Goal: Transaction & Acquisition: Purchase product/service

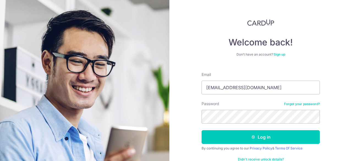
type input "melissamithra@gmail.com"
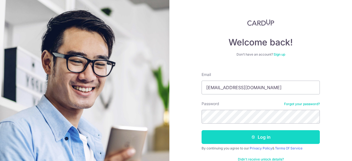
click at [231, 134] on button "Log in" at bounding box center [261, 137] width 118 height 14
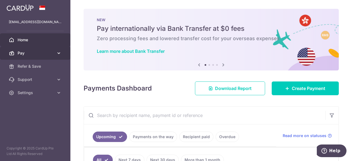
click at [60, 55] on icon at bounding box center [59, 53] width 6 height 6
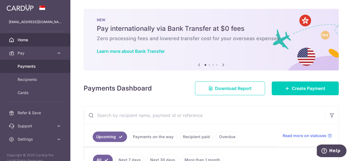
click at [32, 65] on span "Payments" at bounding box center [36, 67] width 36 height 6
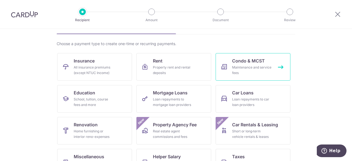
scroll to position [83, 0]
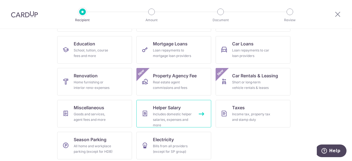
click at [171, 114] on div "Includes domestic helper salaries, expenses and more" at bounding box center [173, 119] width 40 height 17
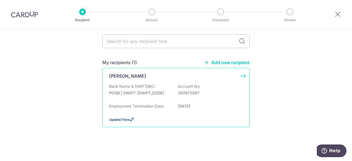
click at [122, 118] on span "Update/View" at bounding box center [119, 120] width 21 height 4
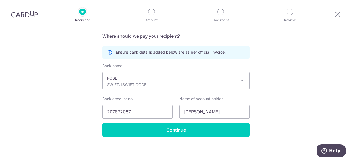
scroll to position [122, 0]
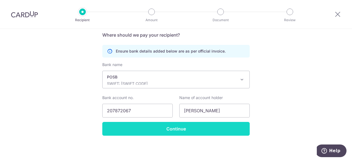
click at [165, 126] on input "Continue" at bounding box center [176, 129] width 148 height 14
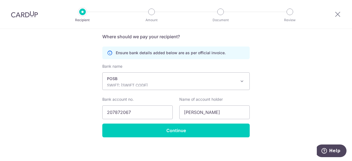
scroll to position [122, 0]
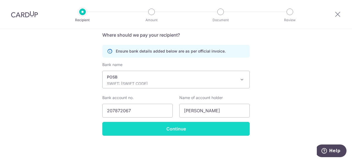
click at [163, 125] on input "Continue" at bounding box center [176, 129] width 148 height 14
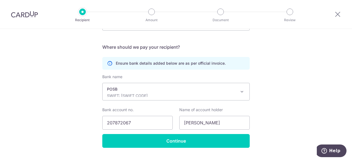
scroll to position [110, 0]
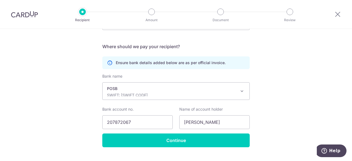
click at [241, 92] on span at bounding box center [242, 91] width 7 height 7
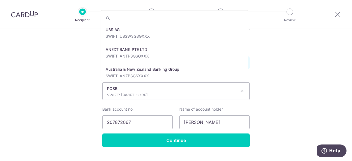
scroll to position [951, 0]
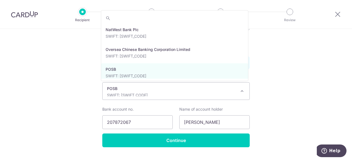
click at [241, 92] on span at bounding box center [242, 91] width 7 height 7
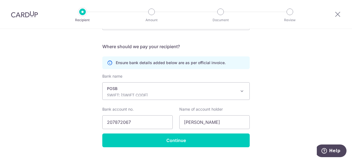
click at [254, 117] on div "Recipient Details Your recipient does not need a CardUp account to receive your…" at bounding box center [176, 46] width 352 height 254
click at [225, 125] on input "[PERSON_NAME]" at bounding box center [214, 122] width 70 height 14
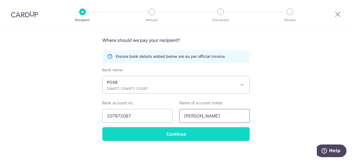
scroll to position [122, 0]
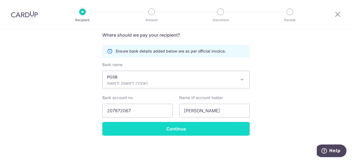
click at [218, 129] on input "Continue" at bounding box center [176, 129] width 148 height 14
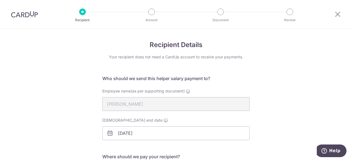
click at [276, 61] on div "Recipient Details Your recipient does not need a CardUp account to receive your…" at bounding box center [176, 156] width 352 height 254
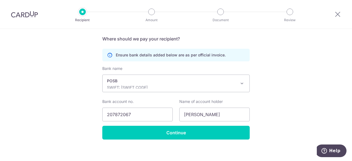
scroll to position [122, 0]
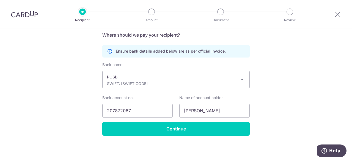
click at [241, 82] on span at bounding box center [242, 79] width 7 height 7
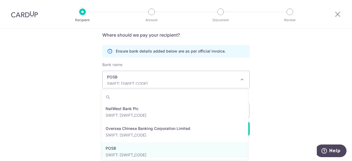
scroll to position [979, 0]
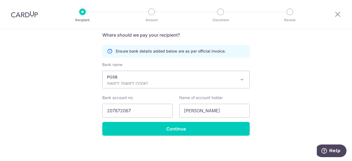
click at [290, 104] on div "Recipient Details Your recipient does not need a CardUp account to receive your…" at bounding box center [176, 34] width 352 height 254
click at [155, 110] on input "207872067" at bounding box center [137, 111] width 70 height 14
click at [219, 113] on input "[PERSON_NAME]" at bounding box center [214, 111] width 70 height 14
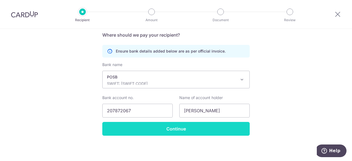
click at [209, 131] on input "Continue" at bounding box center [176, 129] width 148 height 14
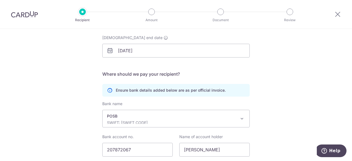
scroll to position [122, 0]
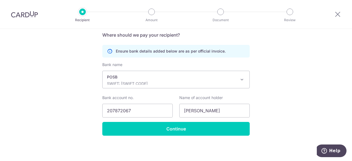
click at [151, 53] on p "Ensure bank details added below are as per official invoice." at bounding box center [171, 51] width 110 height 6
click at [184, 116] on input "[PERSON_NAME]" at bounding box center [214, 111] width 70 height 14
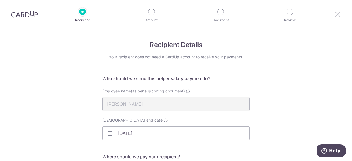
click at [340, 16] on icon at bounding box center [338, 14] width 7 height 7
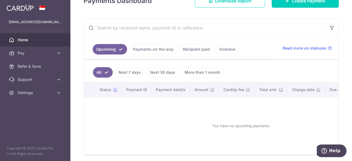
scroll to position [83, 0]
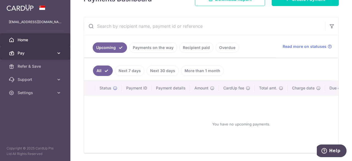
click at [57, 55] on icon at bounding box center [59, 53] width 6 height 6
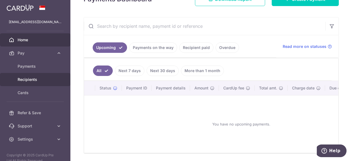
click at [34, 77] on span "Recipients" at bounding box center [36, 80] width 36 height 6
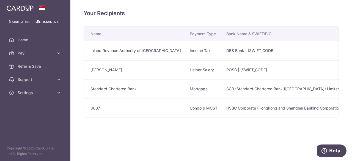
click at [234, 70] on td "POSB | [SWIFT_CODE]" at bounding box center [301, 69] width 158 height 19
click at [124, 72] on td "[PERSON_NAME]" at bounding box center [135, 69] width 102 height 19
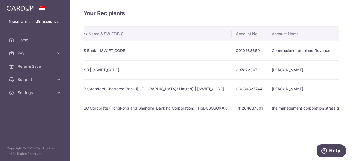
scroll to position [0, 221]
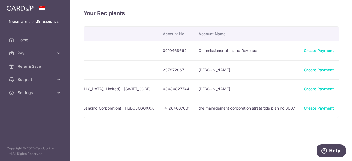
click at [345, 70] on icon "button" at bounding box center [348, 70] width 6 height 6
click at [311, 85] on span "View/Edit" at bounding box center [329, 85] width 37 height 7
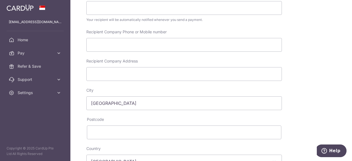
scroll to position [138, 0]
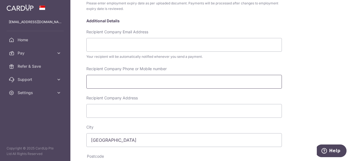
click at [179, 83] on input "Recipient Company Phone or Mobile number" at bounding box center [184, 82] width 196 height 14
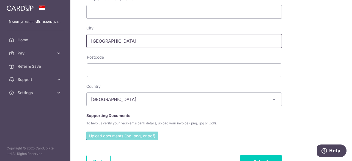
scroll to position [248, 0]
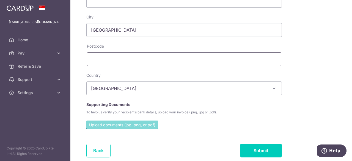
type input "86540240"
click at [131, 64] on input "text" at bounding box center [184, 59] width 195 height 14
type input "229814"
click at [126, 124] on input "file" at bounding box center [122, 125] width 72 height 8
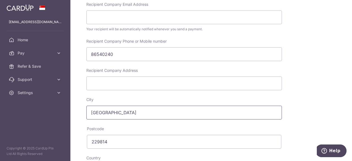
scroll to position [275, 0]
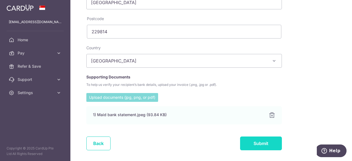
click at [249, 141] on input "Submit" at bounding box center [261, 144] width 42 height 14
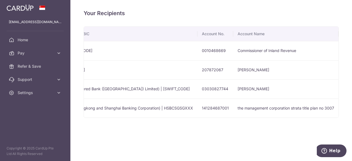
scroll to position [0, 221]
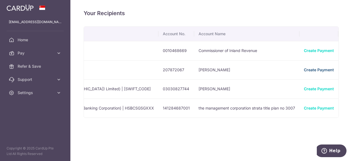
click at [305, 71] on link "Create Payment" at bounding box center [319, 69] width 30 height 5
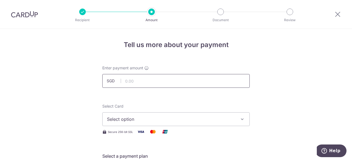
click at [168, 81] on input "text" at bounding box center [176, 81] width 148 height 14
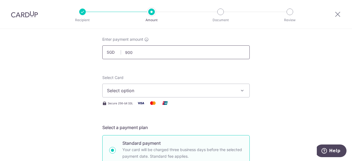
scroll to position [55, 0]
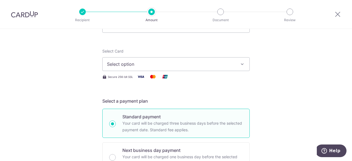
type input "900.00"
click at [175, 63] on span "Select option" at bounding box center [171, 64] width 128 height 7
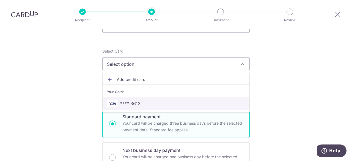
click at [154, 102] on span "**** 3612" at bounding box center [176, 103] width 138 height 7
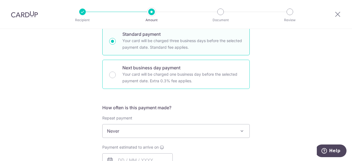
scroll to position [165, 0]
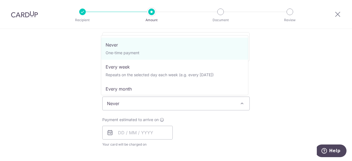
click at [236, 107] on span "Never" at bounding box center [176, 103] width 147 height 13
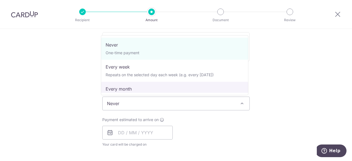
select select "3"
type input "[DATE]"
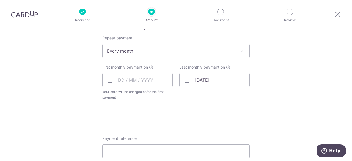
scroll to position [220, 0]
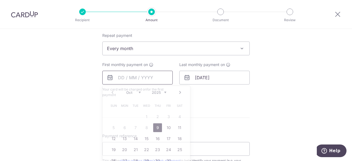
click at [121, 78] on input "text" at bounding box center [137, 78] width 70 height 14
click at [224, 96] on div "Last monthly payment on 31/12/2026" at bounding box center [214, 80] width 77 height 36
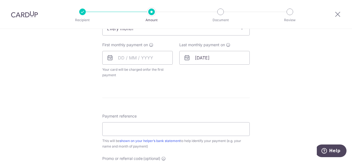
scroll to position [248, 0]
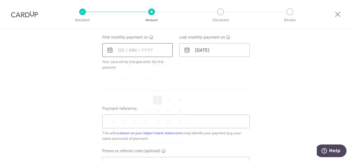
click at [118, 47] on input "text" at bounding box center [137, 50] width 70 height 14
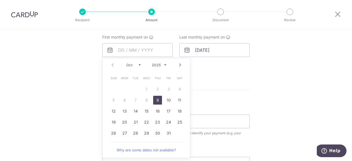
click at [178, 66] on link "Next" at bounding box center [180, 65] width 7 height 7
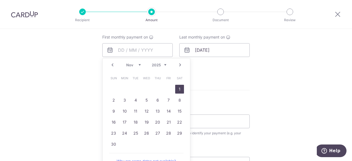
click at [179, 91] on link "1" at bounding box center [179, 89] width 9 height 9
type input "[DATE]"
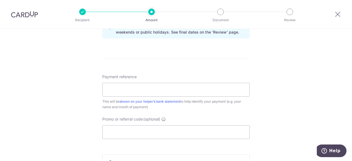
scroll to position [303, 0]
click at [230, 85] on input "Payment reference" at bounding box center [176, 89] width 148 height 14
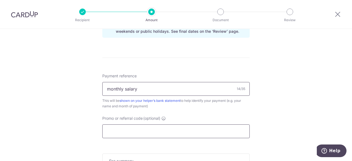
type input "monthly salary"
click at [168, 130] on input "Promo or referral code (optional)" at bounding box center [176, 131] width 148 height 14
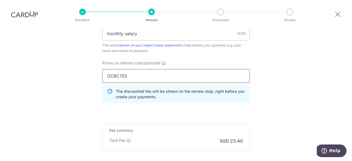
scroll to position [358, 0]
type input "OCBC155"
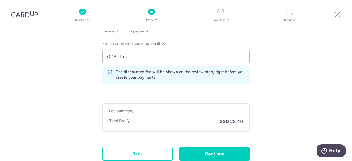
scroll to position [385, 0]
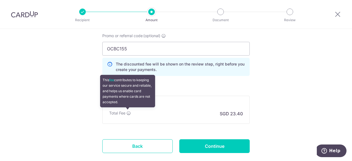
click at [128, 113] on icon at bounding box center [129, 113] width 4 height 4
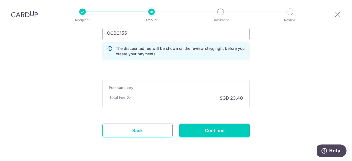
scroll to position [413, 0]
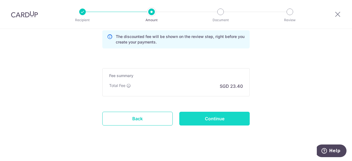
click at [227, 118] on input "Continue" at bounding box center [214, 119] width 70 height 14
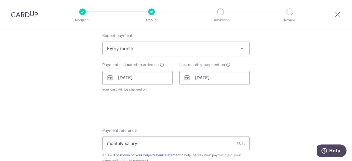
scroll to position [193, 0]
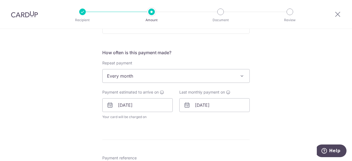
click at [147, 78] on span "Every month" at bounding box center [176, 75] width 147 height 13
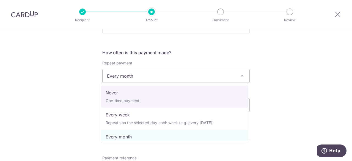
select select "1"
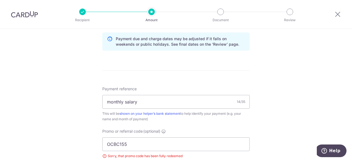
scroll to position [330, 0]
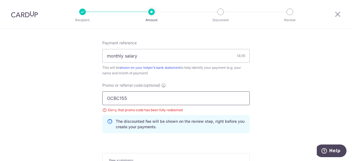
drag, startPoint x: 147, startPoint y: 100, endPoint x: 93, endPoint y: 95, distance: 54.5
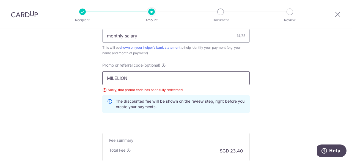
scroll to position [385, 0]
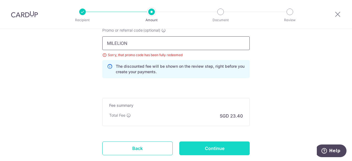
type input "MILELION"
click at [199, 147] on input "Continue" at bounding box center [214, 148] width 70 height 14
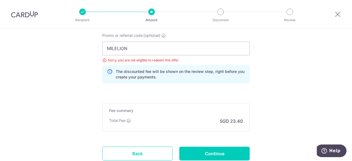
scroll to position [353, 0]
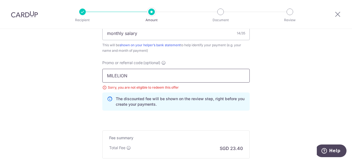
drag, startPoint x: 134, startPoint y: 78, endPoint x: 75, endPoint y: 70, distance: 59.1
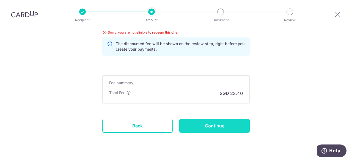
type input "OCBC155"
click at [194, 126] on input "Continue" at bounding box center [214, 126] width 70 height 14
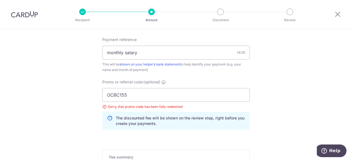
scroll to position [298, 0]
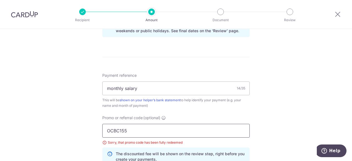
click at [152, 129] on input "OCBC155" at bounding box center [176, 131] width 148 height 14
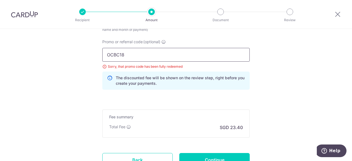
scroll to position [408, 0]
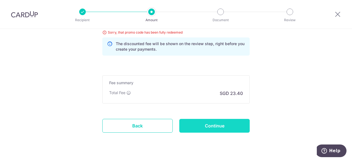
type input "OCBC18"
click at [195, 126] on input "Continue" at bounding box center [214, 126] width 70 height 14
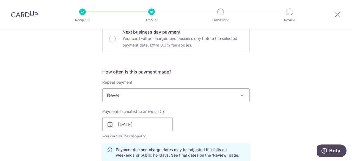
scroll to position [165, 0]
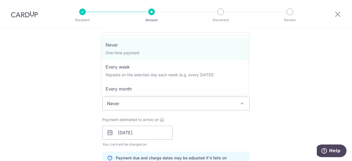
click at [188, 104] on span "Never" at bounding box center [176, 103] width 147 height 13
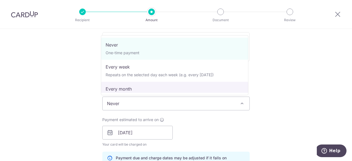
select select "3"
type input "[DATE]"
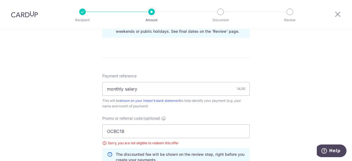
scroll to position [413, 0]
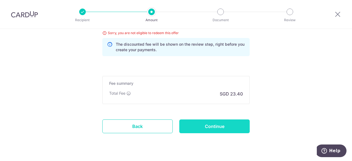
click at [199, 121] on input "Continue" at bounding box center [214, 126] width 70 height 14
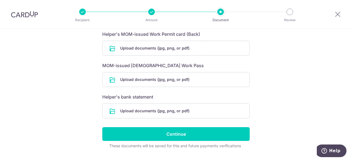
scroll to position [167, 0]
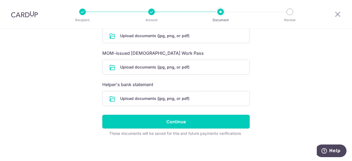
click at [199, 121] on input "Continue" at bounding box center [176, 122] width 148 height 14
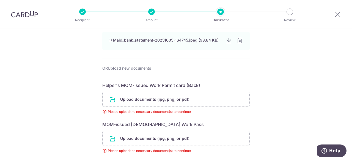
scroll to position [110, 0]
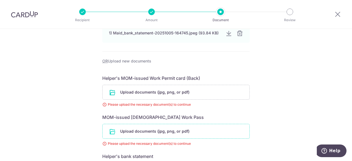
click at [160, 130] on input "file" at bounding box center [176, 131] width 147 height 14
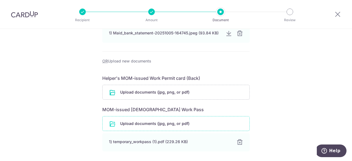
scroll to position [165, 0]
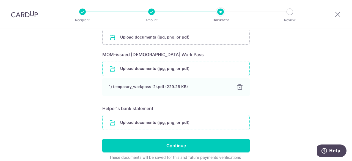
click at [172, 123] on input "file" at bounding box center [176, 122] width 147 height 14
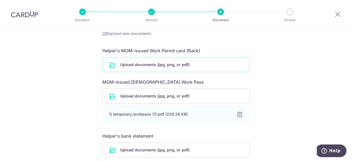
click at [154, 66] on input "file" at bounding box center [176, 65] width 147 height 14
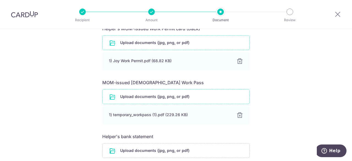
scroll to position [212, 0]
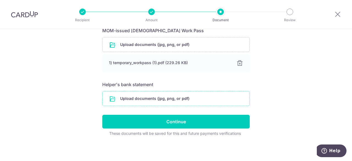
click at [164, 94] on input "file" at bounding box center [176, 98] width 147 height 14
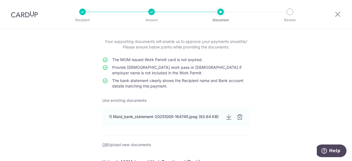
scroll to position [19, 0]
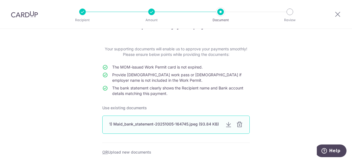
click at [238, 123] on div at bounding box center [239, 124] width 7 height 7
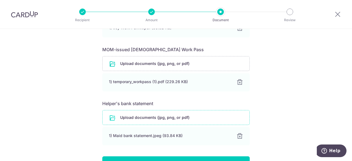
scroll to position [212, 0]
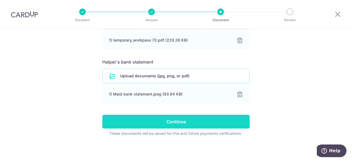
click at [212, 126] on input "Continue" at bounding box center [176, 122] width 148 height 14
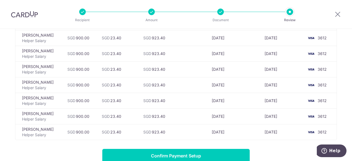
scroll to position [233, 0]
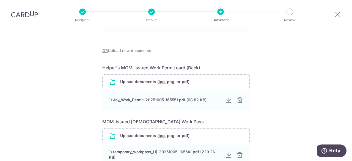
scroll to position [220, 0]
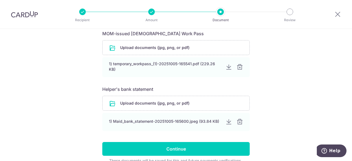
scroll to position [278, 0]
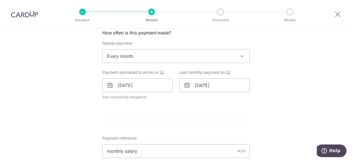
scroll to position [220, 0]
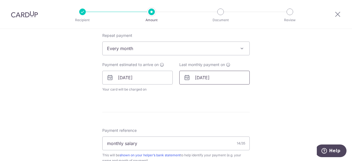
click at [201, 79] on input "31/12/2026" at bounding box center [214, 78] width 70 height 14
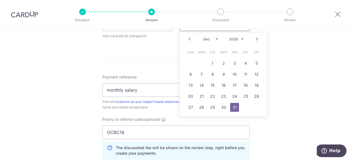
scroll to position [275, 0]
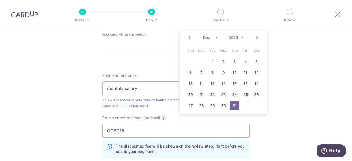
click at [213, 38] on select "Jan Feb Mar Apr May Jun Jul Aug Sep Oct Nov Dec" at bounding box center [210, 37] width 15 height 4
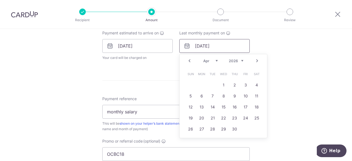
scroll to position [257, 0]
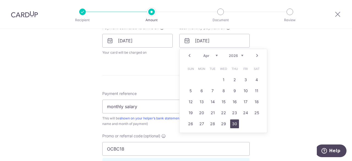
click at [235, 123] on link "30" at bounding box center [234, 123] width 9 height 9
type input "30/04/2026"
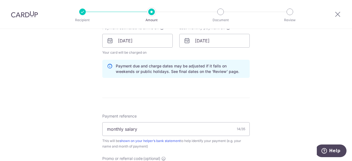
click at [287, 93] on div "Tell us more about your payment Enter payment amount SGD 900.00 900.00 Select C…" at bounding box center [176, 44] width 352 height 545
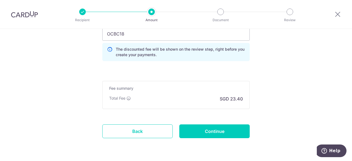
scroll to position [412, 0]
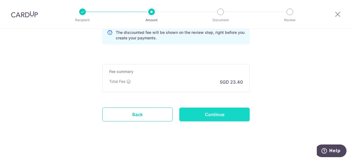
click at [226, 116] on input "Continue" at bounding box center [214, 115] width 70 height 14
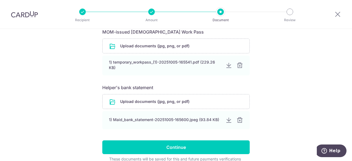
scroll to position [278, 0]
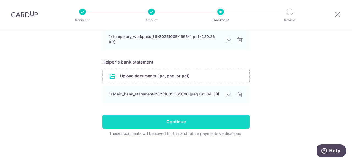
click at [216, 121] on input "Continue" at bounding box center [176, 122] width 148 height 14
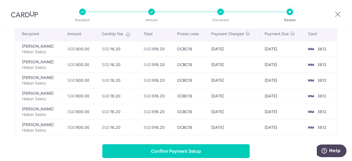
scroll to position [80, 0]
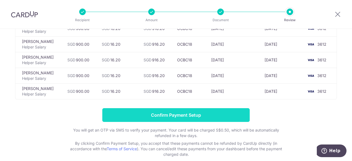
click at [227, 118] on input "Confirm Payment Setup" at bounding box center [176, 115] width 148 height 14
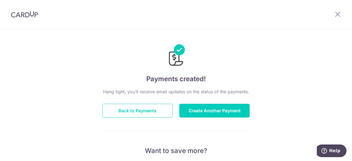
click at [19, 13] on img at bounding box center [24, 14] width 27 height 7
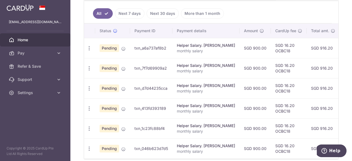
scroll to position [110, 0]
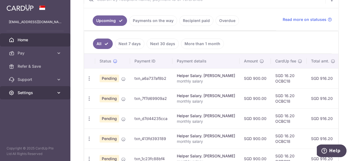
click at [59, 94] on icon at bounding box center [59, 93] width 6 height 6
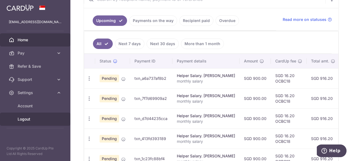
click at [30, 117] on span "Logout" at bounding box center [36, 119] width 36 height 6
